Goal: Transaction & Acquisition: Purchase product/service

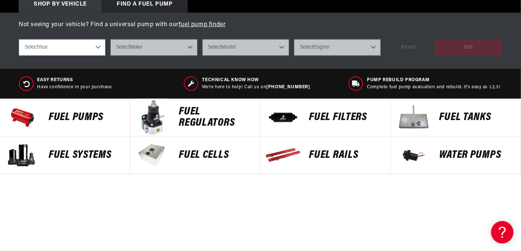
scroll to position [337, 0]
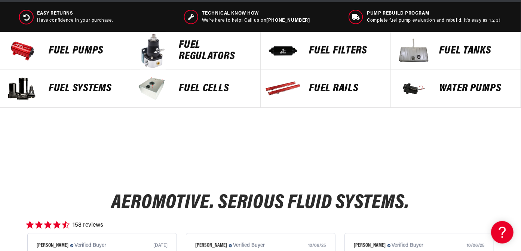
click at [83, 46] on p "Fuel Pumps" at bounding box center [86, 50] width 74 height 11
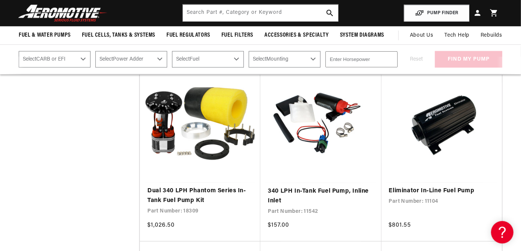
scroll to position [711, 0]
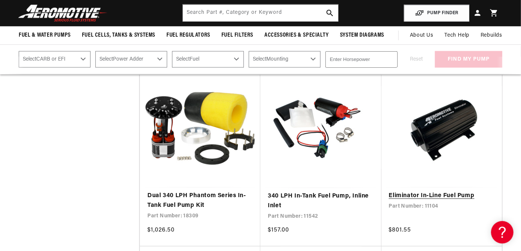
click at [438, 193] on link "Eliminator In-Line Fuel Pump" at bounding box center [442, 197] width 106 height 10
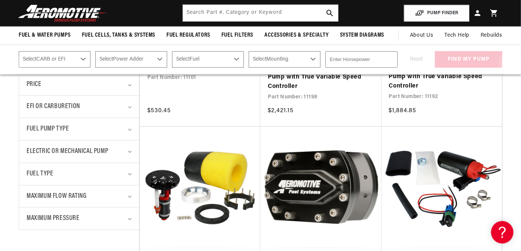
scroll to position [187, 0]
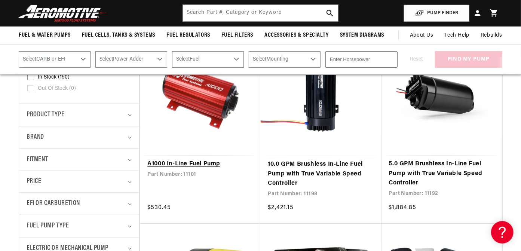
click at [201, 166] on link "A1000 In-Line Fuel Pump" at bounding box center [200, 164] width 106 height 10
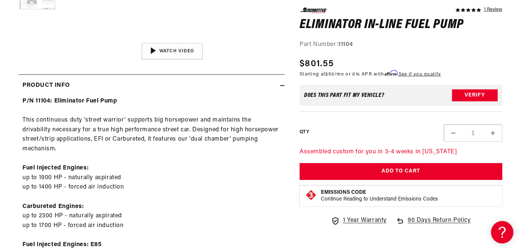
scroll to position [299, 0]
